Goal: Task Accomplishment & Management: Use online tool/utility

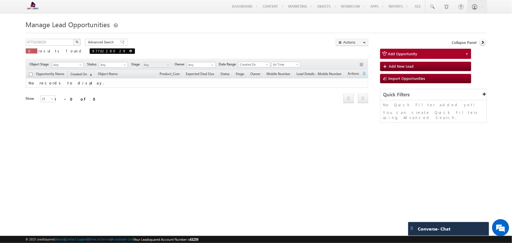
click at [129, 51] on span at bounding box center [130, 51] width 3 height 3
type input "Search Opportunities"
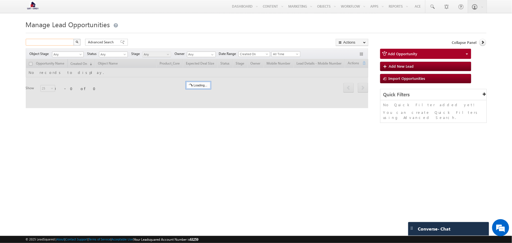
click at [51, 44] on input "text" at bounding box center [50, 42] width 48 height 7
type input "9568223347"
click at [76, 42] on img "button" at bounding box center [76, 41] width 3 height 3
